Goal: Task Accomplishment & Management: Complete application form

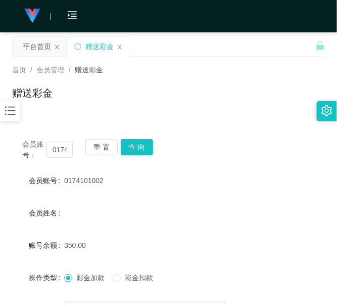
scroll to position [116, 0]
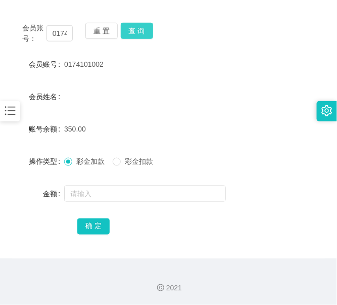
click at [121, 35] on button "查 询" at bounding box center [137, 31] width 32 height 16
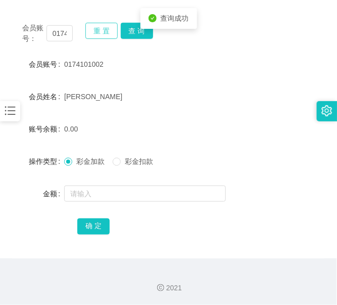
click at [107, 35] on button "重 置" at bounding box center [102, 31] width 32 height 16
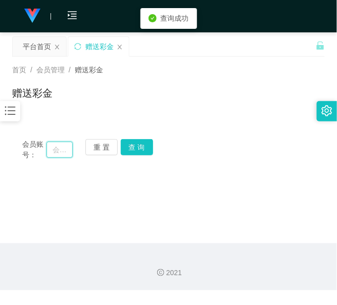
click at [57, 154] on input "text" at bounding box center [60, 150] width 26 height 16
paste input "laifong"
type input "laifong"
click at [125, 145] on button "查 询" at bounding box center [137, 147] width 32 height 16
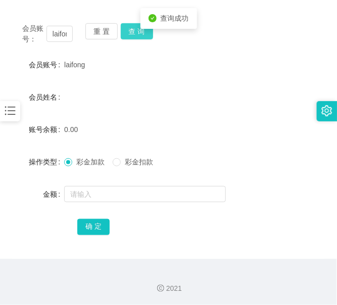
scroll to position [116, 0]
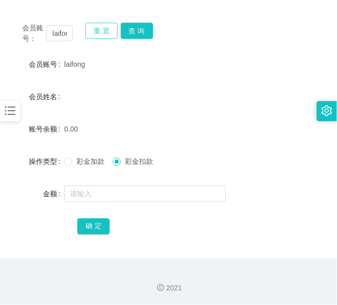
click at [108, 36] on button "重 置" at bounding box center [102, 31] width 32 height 16
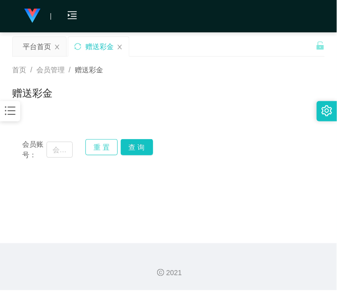
scroll to position [0, 0]
click at [63, 148] on input "text" at bounding box center [60, 150] width 26 height 16
paste input "laifong"
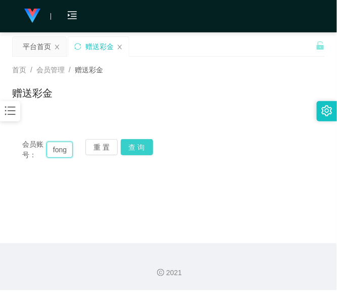
type input "laifong"
click at [140, 152] on button "查 询" at bounding box center [137, 147] width 32 height 16
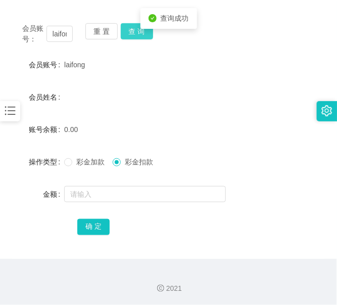
scroll to position [116, 0]
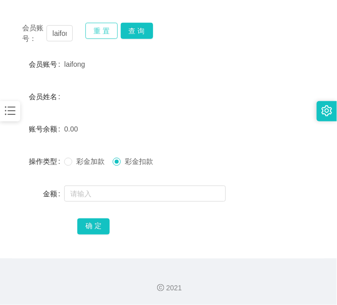
drag, startPoint x: 98, startPoint y: 26, endPoint x: 104, endPoint y: 36, distance: 12.2
click at [99, 28] on button "重 置" at bounding box center [102, 31] width 32 height 16
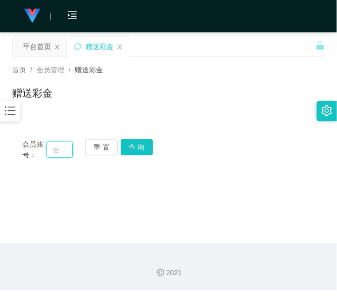
click at [66, 153] on input "text" at bounding box center [60, 150] width 26 height 16
paste input "12344321"
type input "12344321"
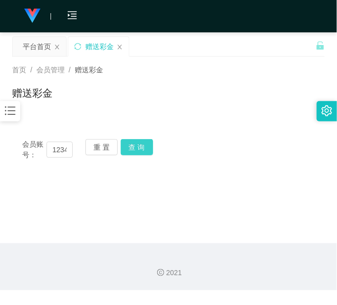
click at [133, 145] on button "查 询" at bounding box center [137, 147] width 32 height 16
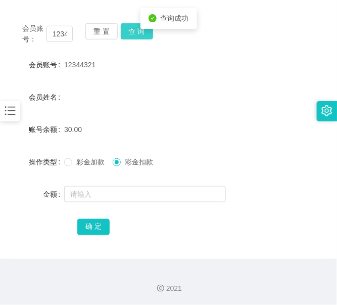
scroll to position [116, 0]
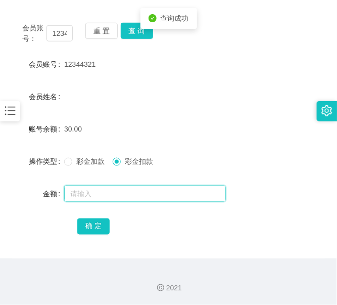
click at [116, 190] on input "text" at bounding box center [145, 194] width 162 height 16
type input "30"
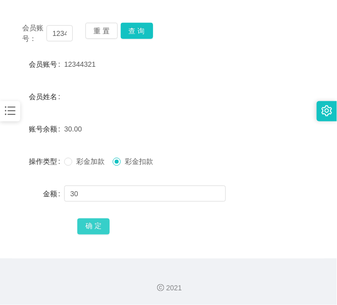
click at [102, 223] on button "确 定" at bounding box center [93, 227] width 32 height 16
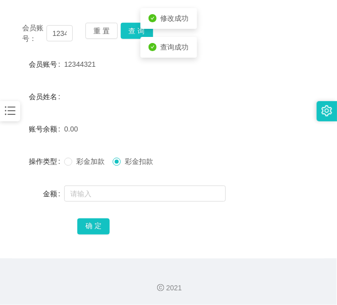
click at [71, 166] on label "彩金加款" at bounding box center [86, 161] width 45 height 11
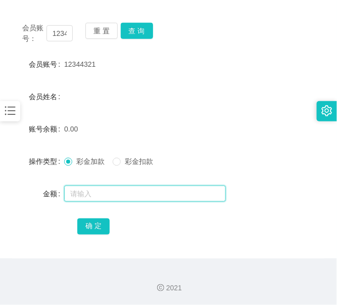
click at [83, 193] on input "text" at bounding box center [145, 194] width 162 height 16
type input "30"
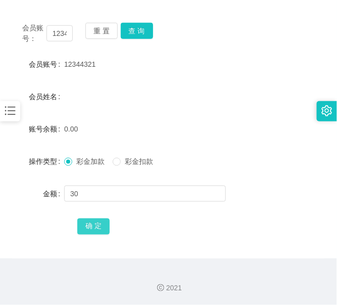
click at [84, 222] on button "确 定" at bounding box center [93, 227] width 32 height 16
click at [107, 40] on div "重 置 查 询" at bounding box center [111, 33] width 51 height 21
click at [105, 33] on button "重 置" at bounding box center [102, 31] width 32 height 16
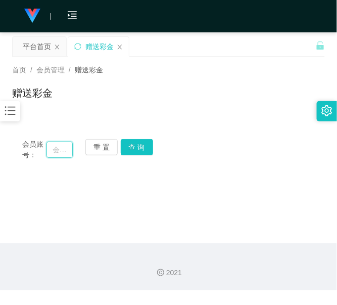
click at [59, 145] on input "text" at bounding box center [60, 150] width 26 height 16
paste input "lws1111"
type input "lws1111"
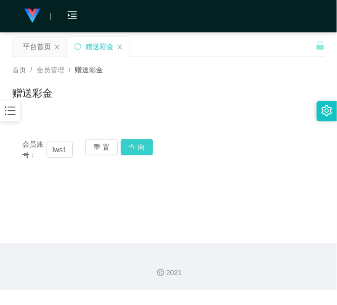
click at [149, 150] on button "查 询" at bounding box center [137, 147] width 32 height 16
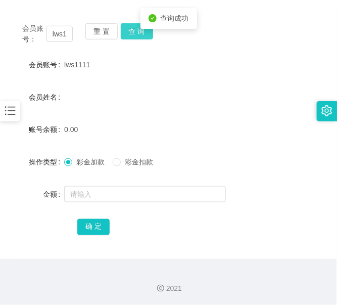
scroll to position [116, 0]
click at [74, 160] on span "彩金加款" at bounding box center [90, 161] width 36 height 8
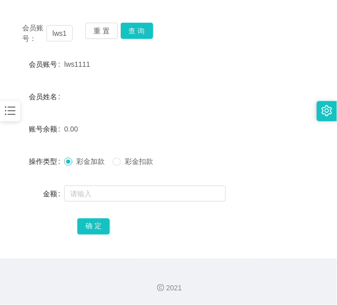
click at [107, 162] on span "彩金加款" at bounding box center [90, 161] width 36 height 8
click at [121, 165] on span at bounding box center [117, 162] width 8 height 8
click at [99, 22] on div "会员账号： lws1111 重 置 查 询 会员账号 lws1111 会员姓名 账号余额 0.00 操作类型 彩金加款 彩金扣款 金额 确 定" at bounding box center [168, 136] width 313 height 246
click at [97, 29] on button "重 置" at bounding box center [102, 31] width 32 height 16
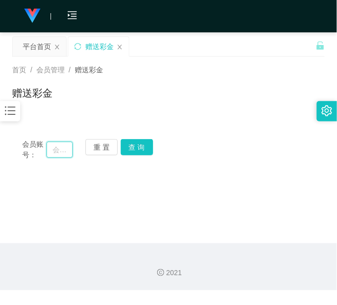
click at [68, 147] on input "text" at bounding box center [60, 150] width 26 height 16
paste input "Sammi"
type input "Sammi"
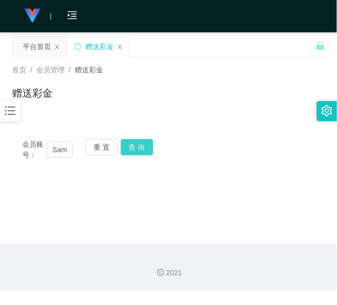
click at [127, 146] on button "查 询" at bounding box center [137, 147] width 32 height 16
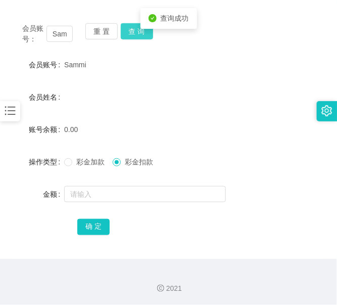
scroll to position [116, 0]
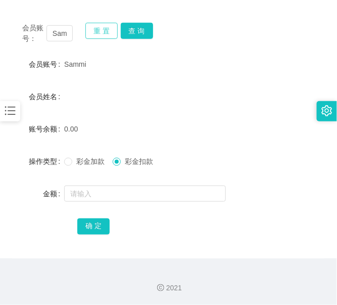
click at [94, 31] on button "重 置" at bounding box center [102, 31] width 32 height 16
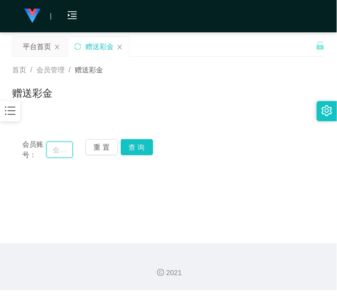
click at [61, 145] on input "text" at bounding box center [60, 150] width 26 height 16
paste input "lws1111"
type input "lws1111"
click at [131, 145] on button "查 询" at bounding box center [137, 147] width 32 height 16
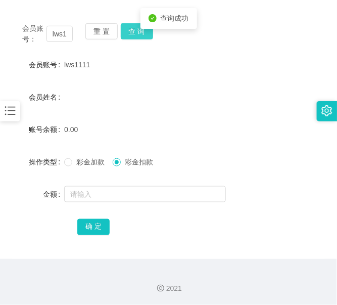
scroll to position [116, 0]
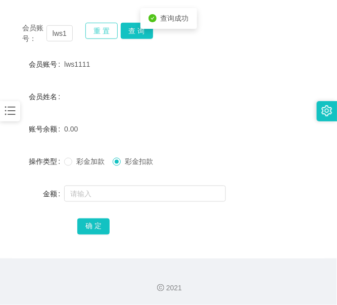
click at [100, 38] on button "重 置" at bounding box center [102, 31] width 32 height 16
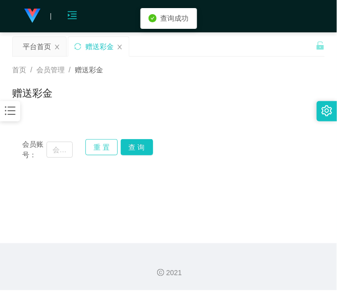
scroll to position [0, 0]
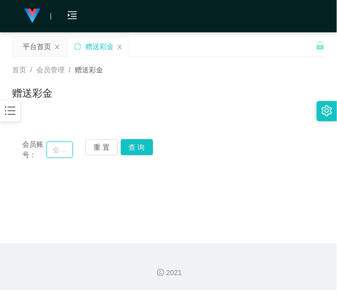
click at [53, 150] on input "text" at bounding box center [60, 150] width 26 height 16
paste input "551355"
type input "551355"
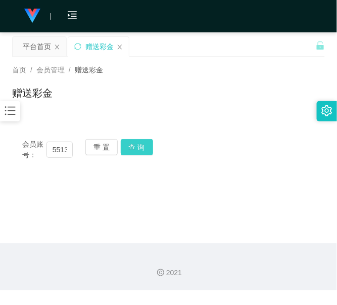
click at [134, 145] on button "查 询" at bounding box center [137, 147] width 32 height 16
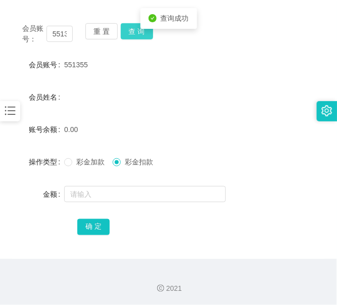
scroll to position [116, 0]
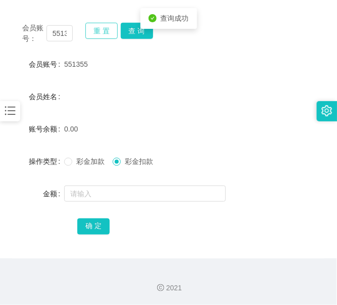
click at [112, 31] on button "重 置" at bounding box center [102, 31] width 32 height 16
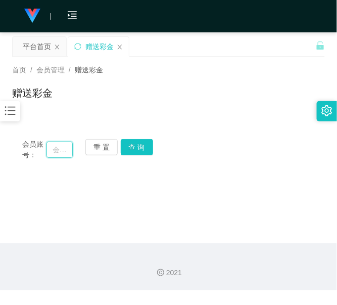
click at [62, 153] on input "text" at bounding box center [60, 150] width 26 height 16
paste input "Leonleong"
type input "Leonleong"
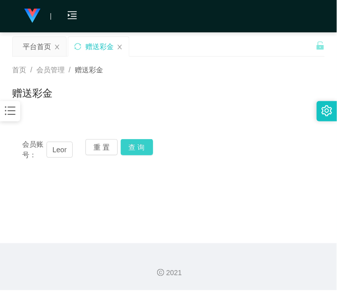
click at [125, 145] on button "查 询" at bounding box center [137, 147] width 32 height 16
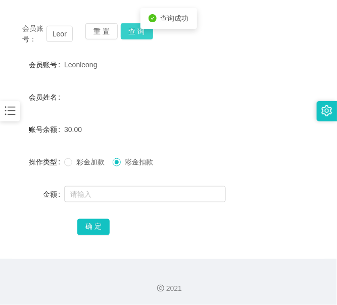
scroll to position [116, 0]
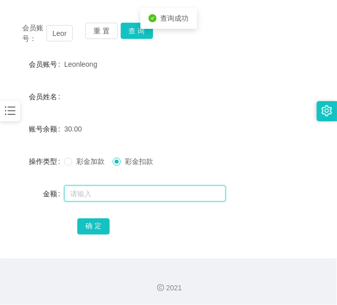
click at [106, 200] on input "text" at bounding box center [145, 194] width 162 height 16
type input "30"
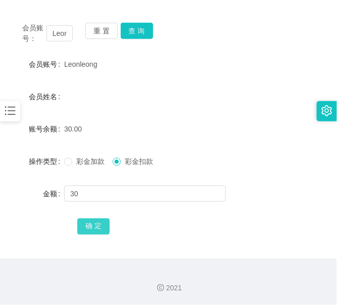
click at [92, 219] on button "确 定" at bounding box center [93, 227] width 32 height 16
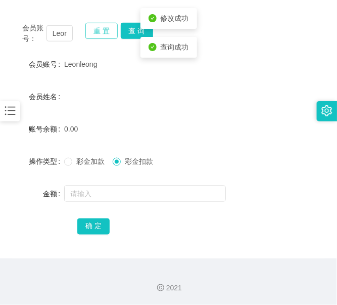
click at [105, 33] on button "重 置" at bounding box center [102, 31] width 32 height 16
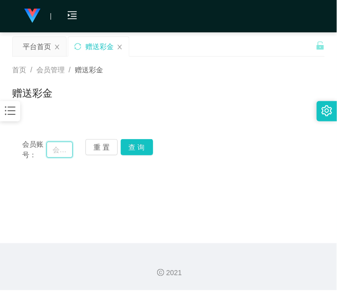
drag, startPoint x: 52, startPoint y: 145, endPoint x: 61, endPoint y: 145, distance: 8.6
click at [54, 145] on input "text" at bounding box center [60, 150] width 26 height 16
paste input "0187676707"
type input "0187676707"
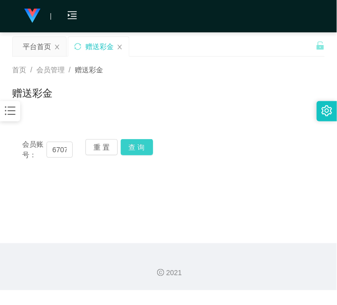
click at [131, 147] on button "查 询" at bounding box center [137, 147] width 32 height 16
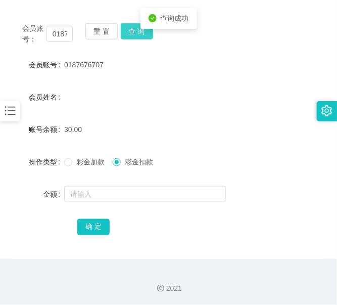
scroll to position [116, 0]
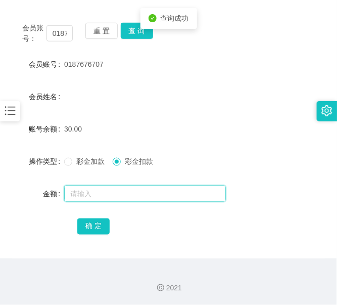
click at [114, 195] on input "text" at bounding box center [145, 194] width 162 height 16
type input "30"
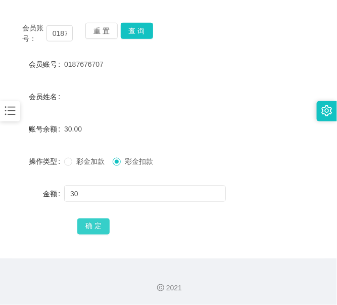
click at [97, 224] on button "确 定" at bounding box center [93, 227] width 32 height 16
click at [102, 31] on button "重 置" at bounding box center [102, 31] width 32 height 16
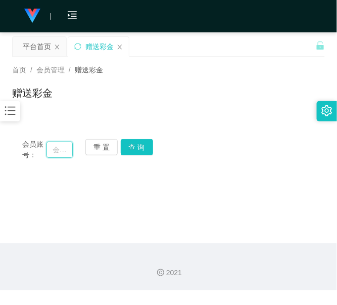
click at [64, 143] on input "text" at bounding box center [60, 150] width 26 height 16
paste input "0136948867"
type input "0136948867"
click at [142, 148] on button "查 询" at bounding box center [137, 147] width 32 height 16
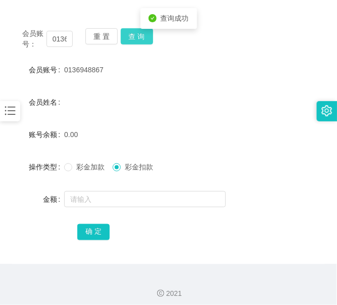
scroll to position [116, 0]
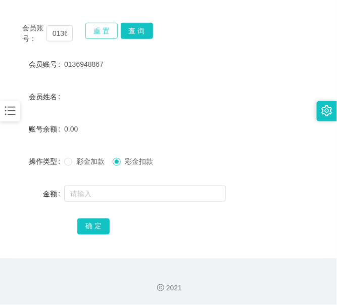
click at [94, 31] on button "重 置" at bounding box center [102, 31] width 32 height 16
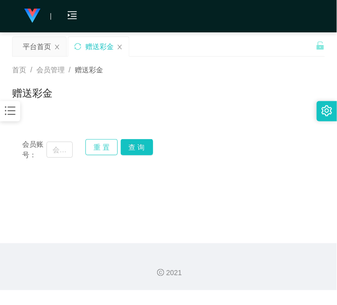
scroll to position [0, 0]
click at [65, 153] on input "text" at bounding box center [60, 150] width 26 height 16
paste input "0187776877"
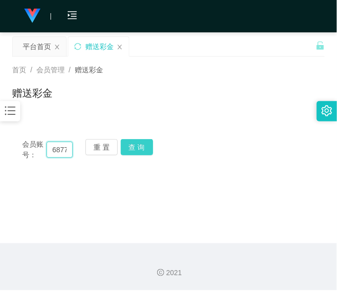
type input "0187776877"
click at [132, 146] on button "查 询" at bounding box center [137, 147] width 32 height 16
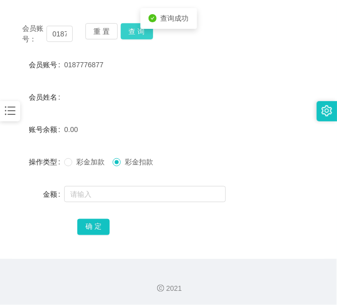
scroll to position [116, 0]
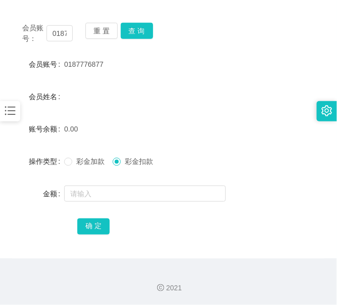
click at [103, 39] on div "重 置 查 询" at bounding box center [111, 33] width 51 height 21
click at [87, 32] on button "重 置" at bounding box center [102, 31] width 32 height 16
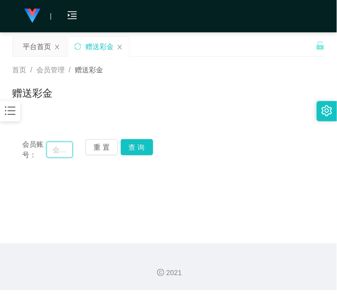
click at [57, 144] on input "text" at bounding box center [60, 150] width 26 height 16
paste input "happy4"
type input "happy4"
click at [138, 147] on button "查 询" at bounding box center [137, 147] width 32 height 16
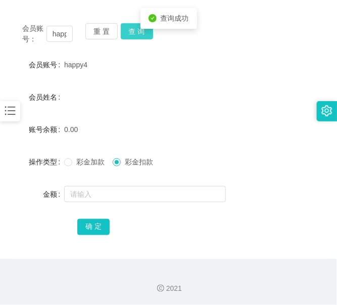
scroll to position [116, 0]
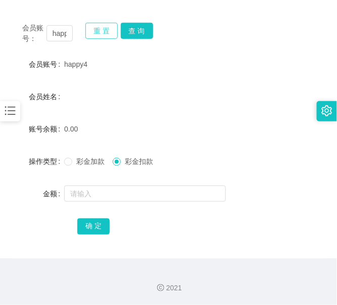
click at [104, 32] on button "重 置" at bounding box center [102, 31] width 32 height 16
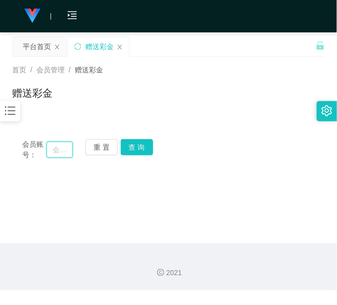
click at [72, 144] on input "text" at bounding box center [60, 150] width 26 height 16
paste input "12344321"
type input "12344321"
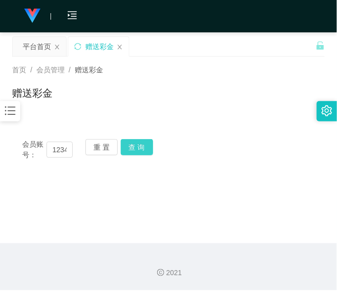
click at [137, 149] on button "查 询" at bounding box center [137, 147] width 32 height 16
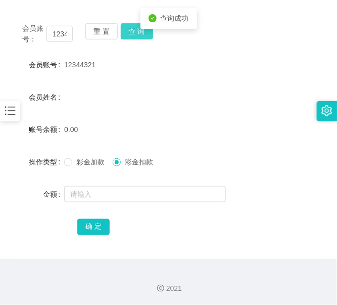
scroll to position [116, 0]
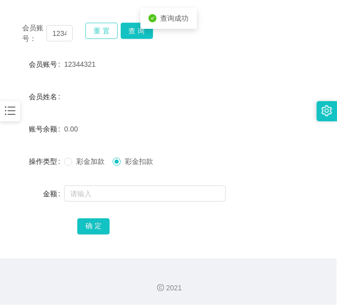
click at [102, 31] on button "重 置" at bounding box center [102, 31] width 32 height 16
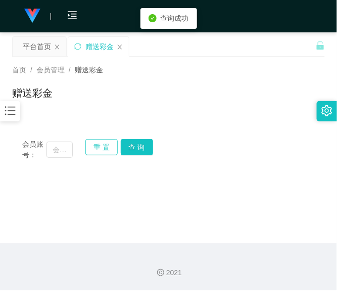
scroll to position [0, 0]
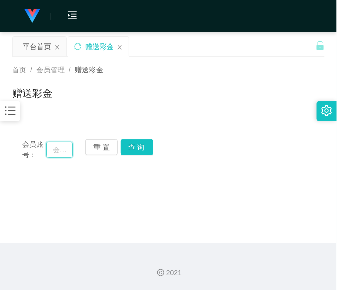
click at [56, 147] on input "text" at bounding box center [60, 150] width 26 height 16
paste input "carson89"
type input "carson89"
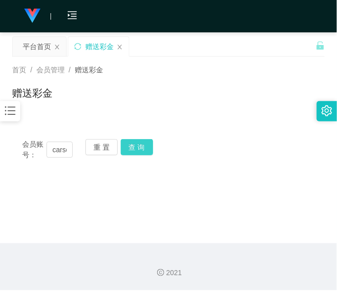
click at [133, 153] on button "查 询" at bounding box center [137, 147] width 32 height 16
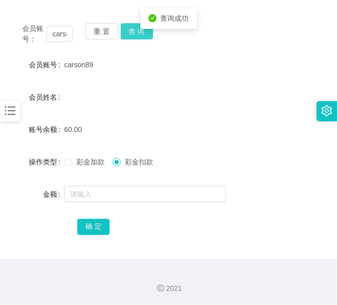
scroll to position [116, 0]
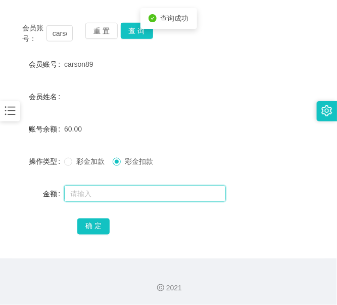
click at [115, 191] on input "text" at bounding box center [145, 194] width 162 height 16
type input "60"
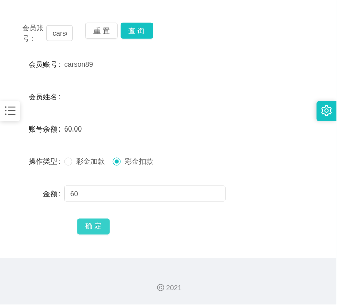
click at [95, 229] on button "确 定" at bounding box center [93, 227] width 32 height 16
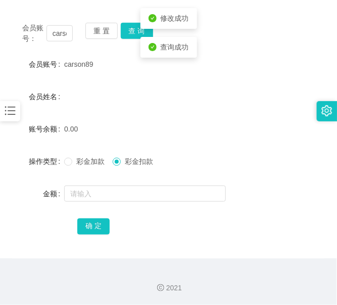
click at [103, 21] on div "会员账号： carson89 重 置 查 询 会员账号 carson89 会员姓名 账号余额 0.00 操作类型 彩金加款 彩金扣款 金额 确 定" at bounding box center [168, 136] width 313 height 246
drag, startPoint x: 120, startPoint y: 34, endPoint x: 114, endPoint y: 34, distance: 6.1
click at [119, 34] on div "重 置 查 询" at bounding box center [111, 33] width 51 height 21
click at [108, 33] on button "重 置" at bounding box center [102, 31] width 32 height 16
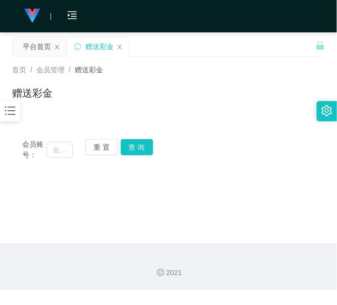
click at [59, 161] on div "会员账号： 重 置 查 询 会员账号 carson89 会员姓名 账号余额 0.00 操作类型 彩金加款 彩金扣款 金额 确 定" at bounding box center [168, 149] width 313 height 41
click at [59, 156] on input "text" at bounding box center [60, 150] width 26 height 16
paste input "Sam618"
type input "Sam618"
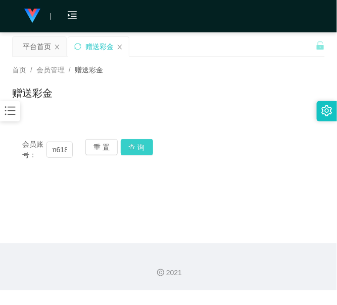
scroll to position [0, 0]
click at [150, 150] on button "查 询" at bounding box center [137, 147] width 32 height 16
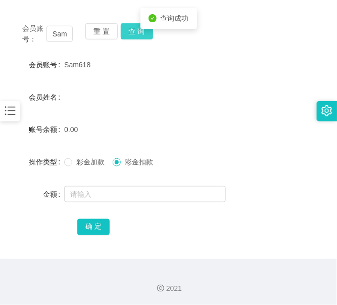
scroll to position [116, 0]
